Goal: Navigation & Orientation: Find specific page/section

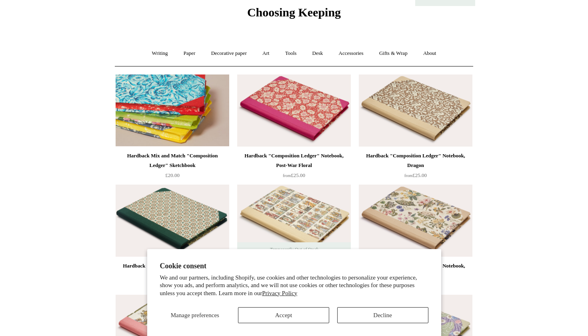
scroll to position [8, 0]
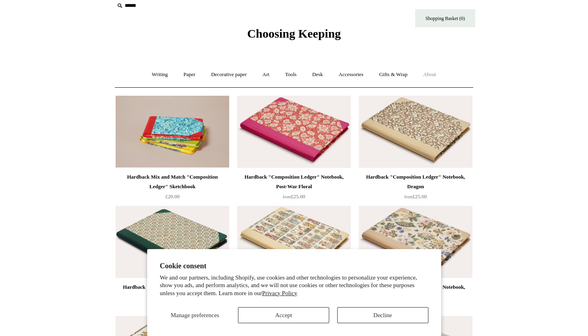
click at [436, 72] on link "About +" at bounding box center [430, 74] width 28 height 21
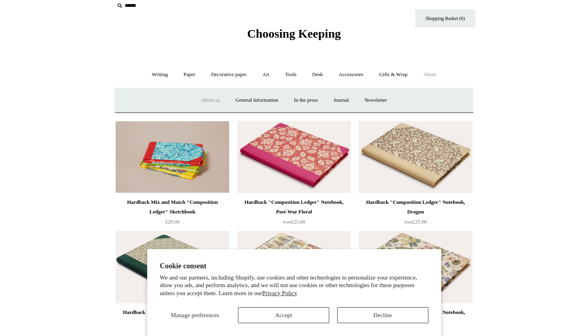
click at [201, 102] on link "About us" at bounding box center [210, 100] width 33 height 21
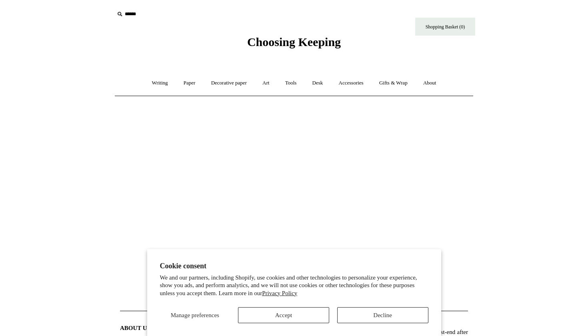
click at [299, 316] on button "Accept" at bounding box center [283, 315] width 91 height 16
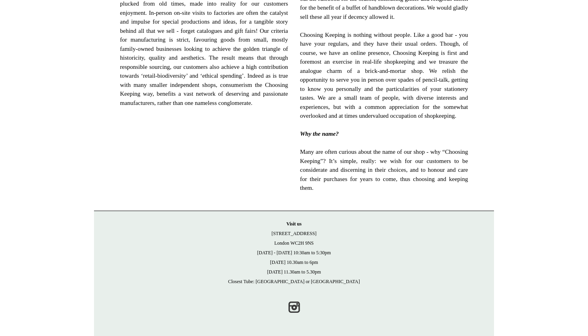
scroll to position [496, 0]
drag, startPoint x: 290, startPoint y: 242, endPoint x: 379, endPoint y: 242, distance: 88.9
click at [379, 242] on p "Visit [GEOGRAPHIC_DATA][STREET_ADDRESS] [DATE] - [DATE] 10:30am to 5:30pm [DATE…" at bounding box center [294, 252] width 384 height 67
copy p "WC2H 9NS"
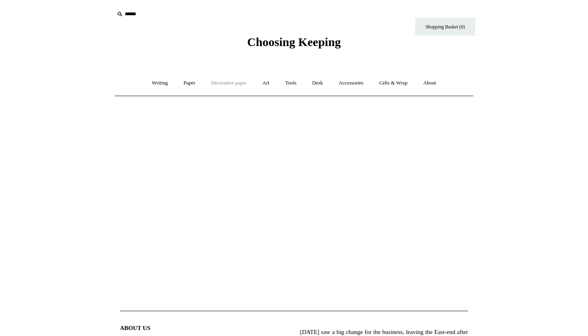
scroll to position [0, 0]
click at [156, 80] on link "Writing +" at bounding box center [160, 82] width 30 height 21
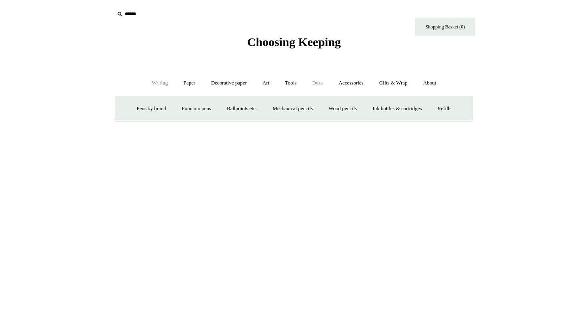
click at [323, 83] on link "Desk +" at bounding box center [317, 82] width 25 height 21
click at [189, 106] on link "Pen pots" at bounding box center [187, 108] width 32 height 21
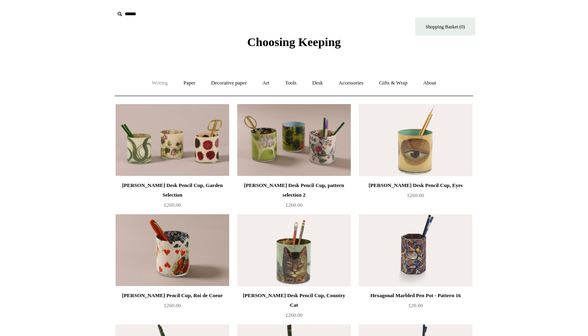
click at [157, 82] on link "Writing +" at bounding box center [160, 82] width 30 height 21
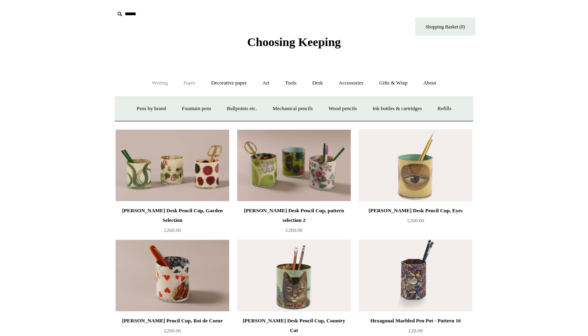
click at [189, 80] on link "Paper +" at bounding box center [190, 82] width 26 height 21
click at [230, 106] on link "📆 Dated Diaries 📆" at bounding box center [231, 108] width 58 height 21
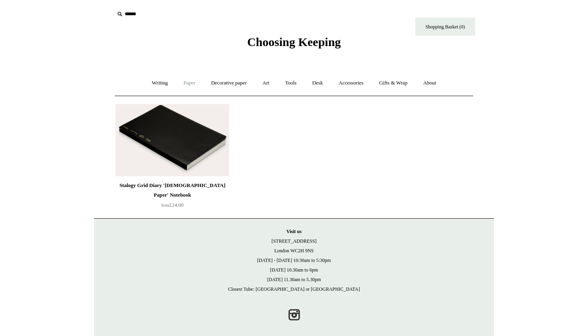
click at [187, 79] on link "Paper +" at bounding box center [190, 82] width 26 height 21
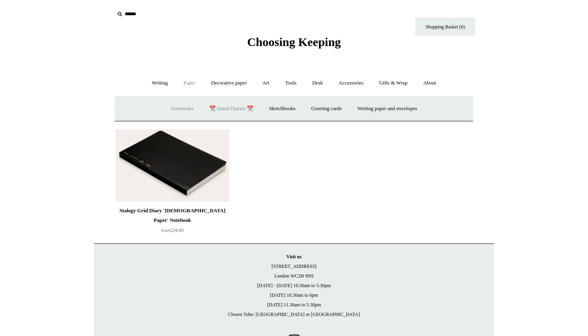
click at [164, 105] on link "Notebooks +" at bounding box center [182, 108] width 37 height 21
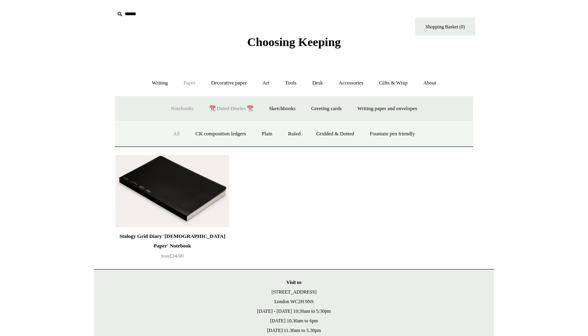
click at [171, 130] on link "All" at bounding box center [176, 133] width 21 height 21
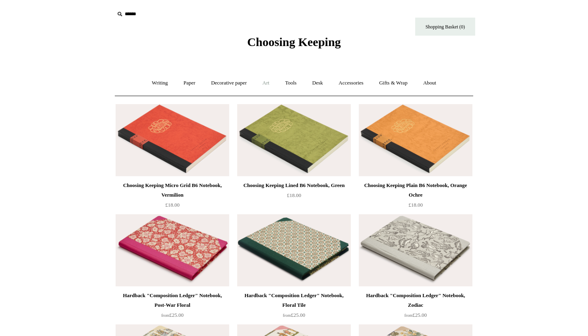
click at [268, 83] on link "Art +" at bounding box center [265, 82] width 21 height 21
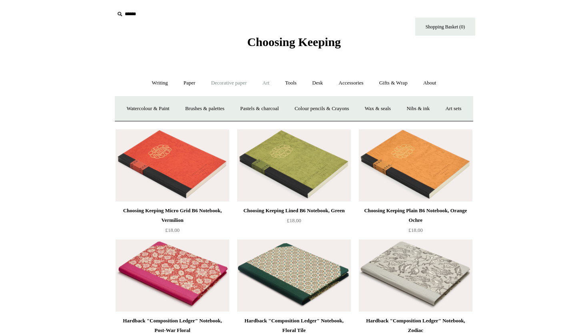
click at [229, 80] on link "Decorative paper +" at bounding box center [229, 82] width 50 height 21
click at [348, 109] on link "Japanese" at bounding box center [356, 108] width 33 height 21
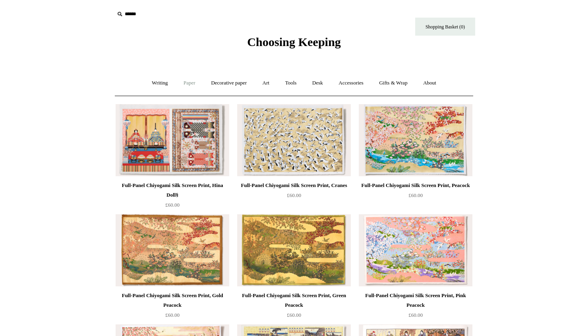
click at [187, 81] on link "Paper +" at bounding box center [190, 82] width 26 height 21
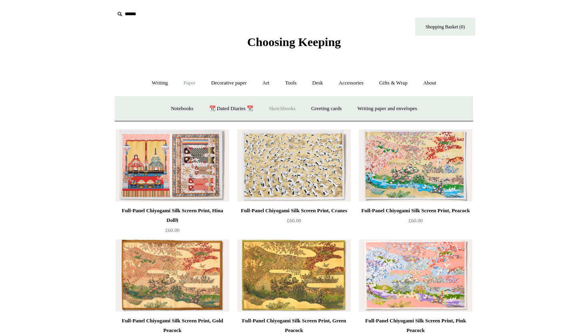
click at [287, 104] on link "Sketchbooks +" at bounding box center [282, 108] width 41 height 21
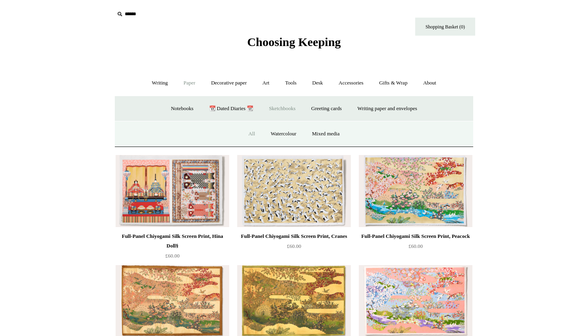
click at [253, 126] on link "All" at bounding box center [251, 133] width 21 height 21
